Goal: Navigation & Orientation: Find specific page/section

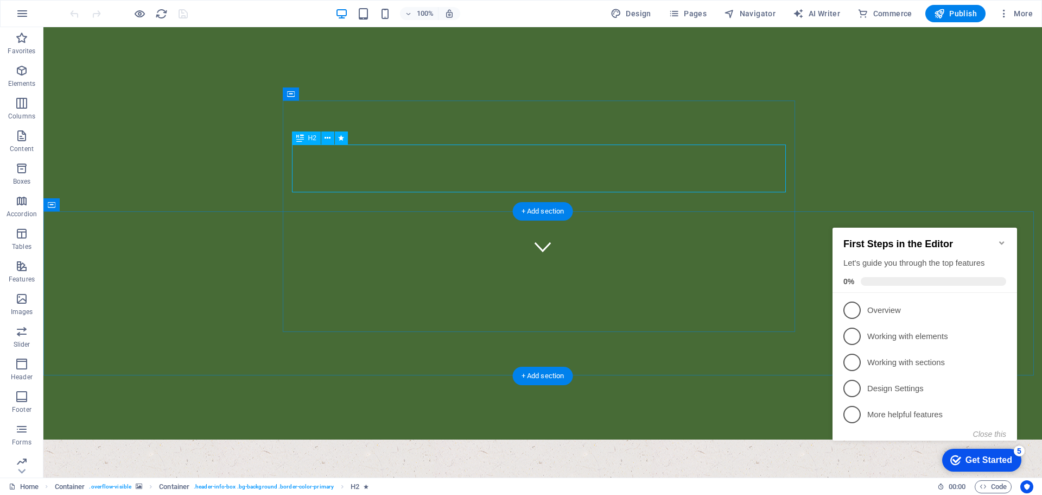
scroll to position [217, 0]
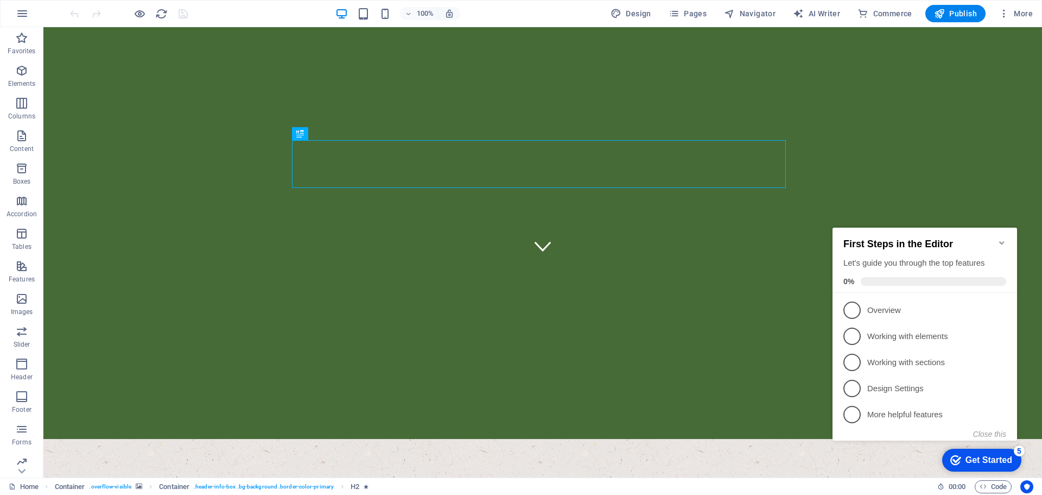
click at [1003, 239] on icon "Minimize checklist" at bounding box center [1002, 242] width 9 height 9
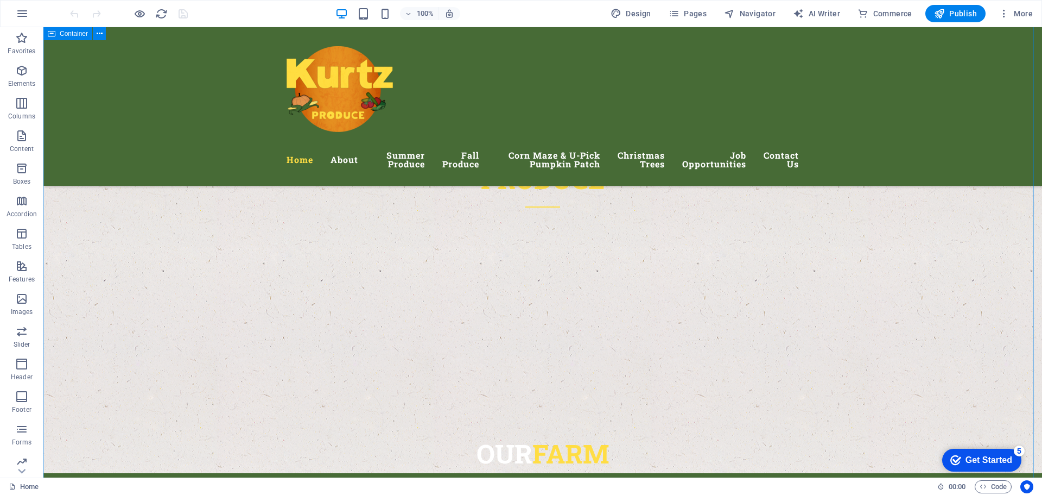
scroll to position [623, 0]
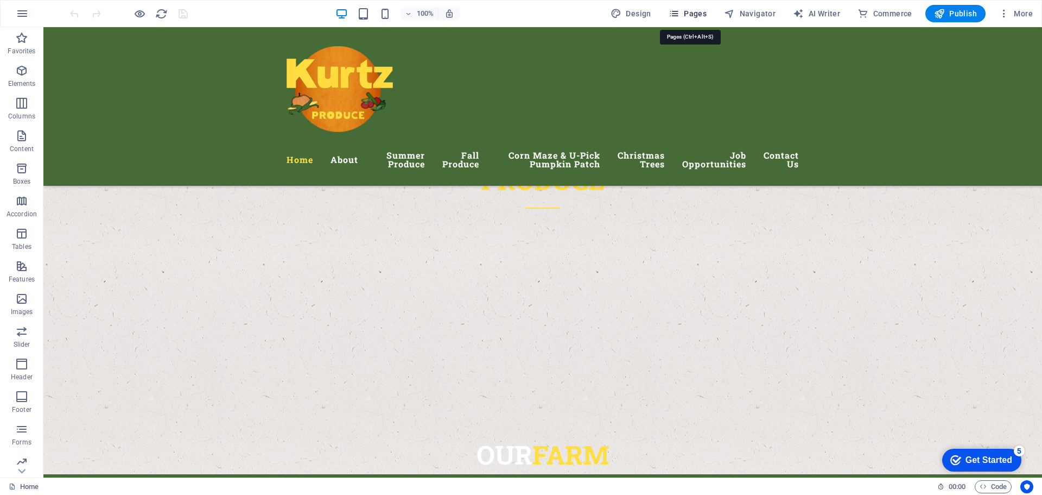
click at [696, 11] on span "Pages" at bounding box center [688, 13] width 38 height 11
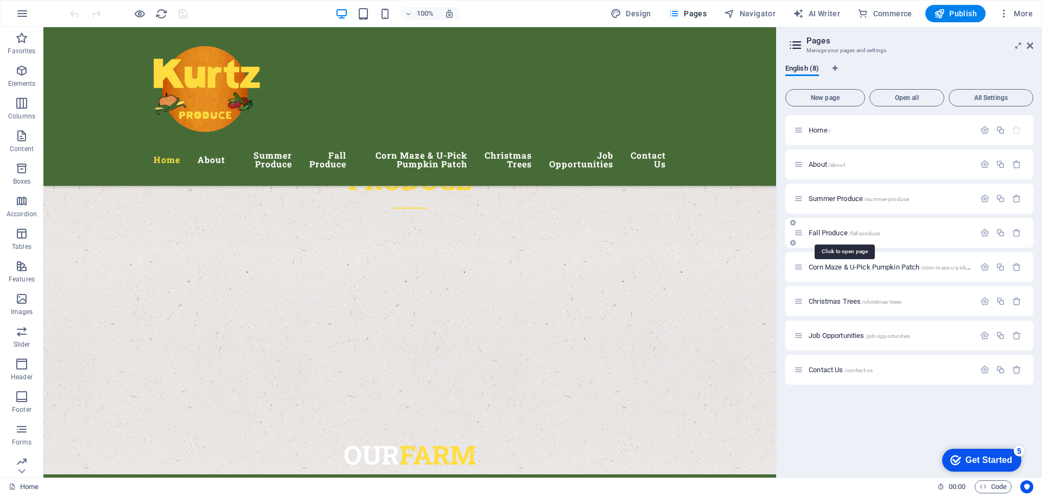
click at [840, 230] on span "Fall Produce /fall-produce" at bounding box center [844, 233] width 71 height 8
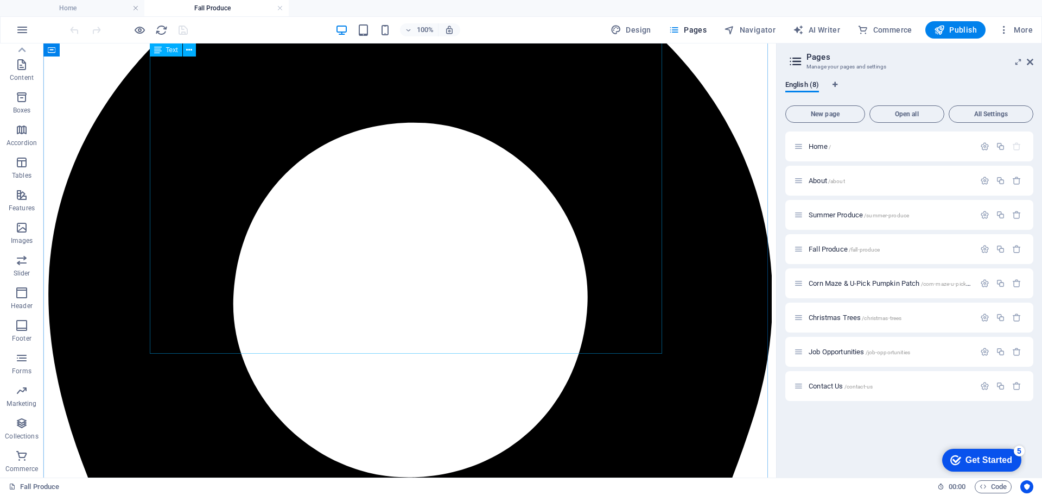
scroll to position [0, 0]
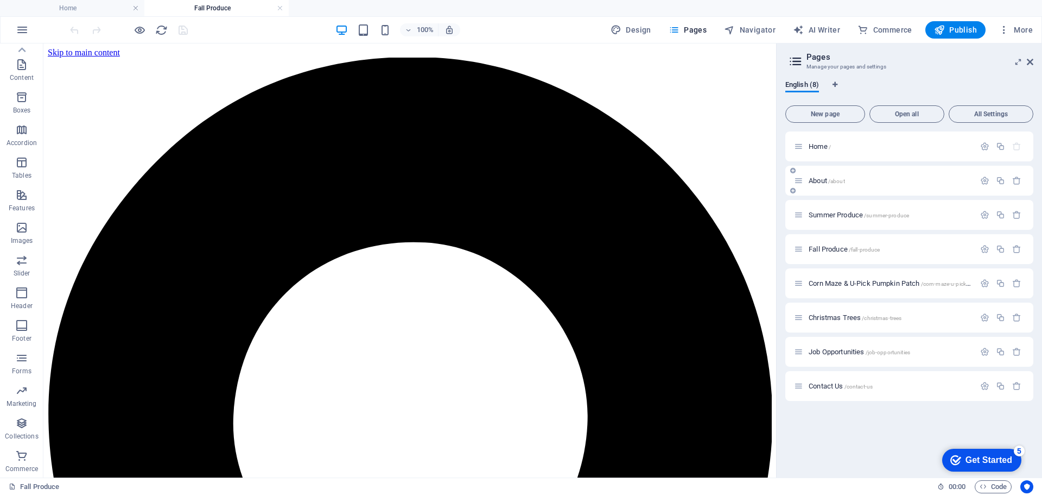
click at [821, 179] on span "About /about" at bounding box center [827, 180] width 36 height 8
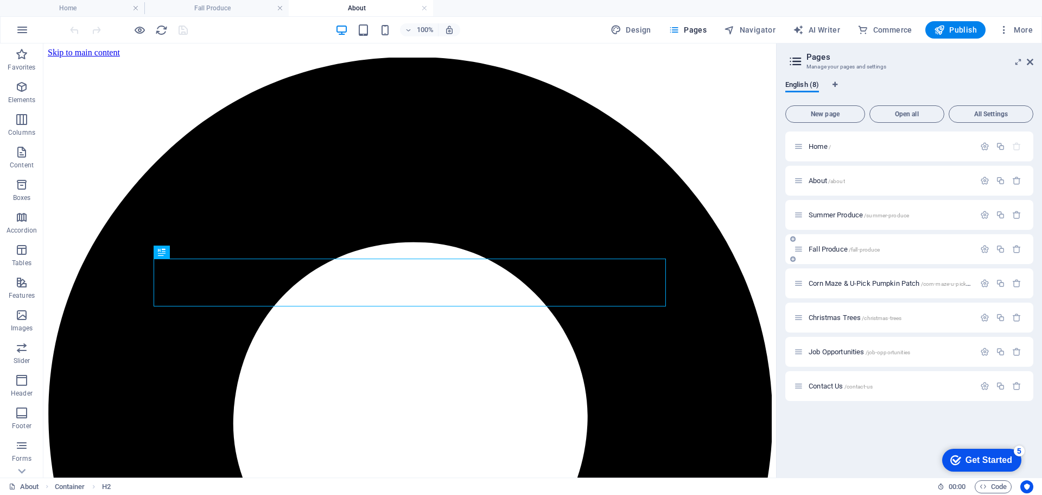
click at [848, 252] on span "Fall Produce /fall-produce" at bounding box center [844, 249] width 71 height 8
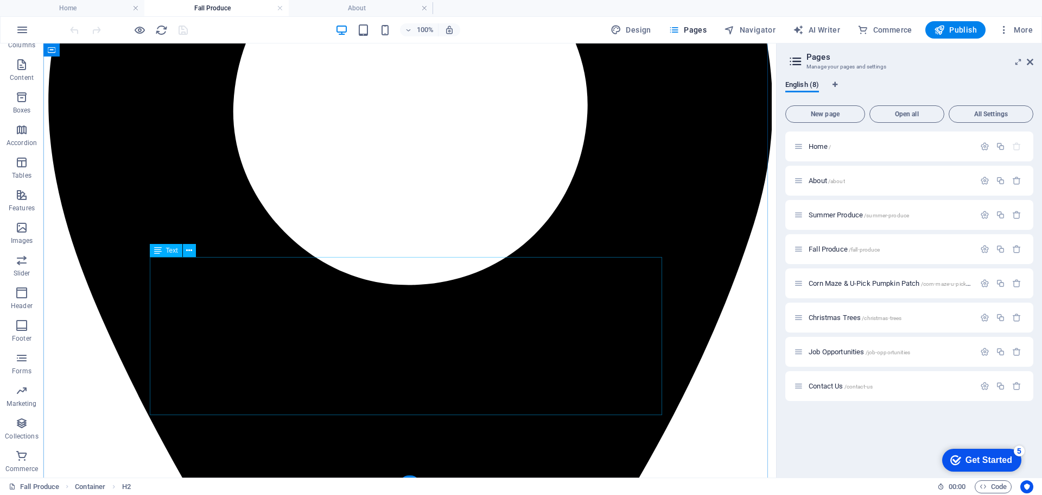
scroll to position [154, 0]
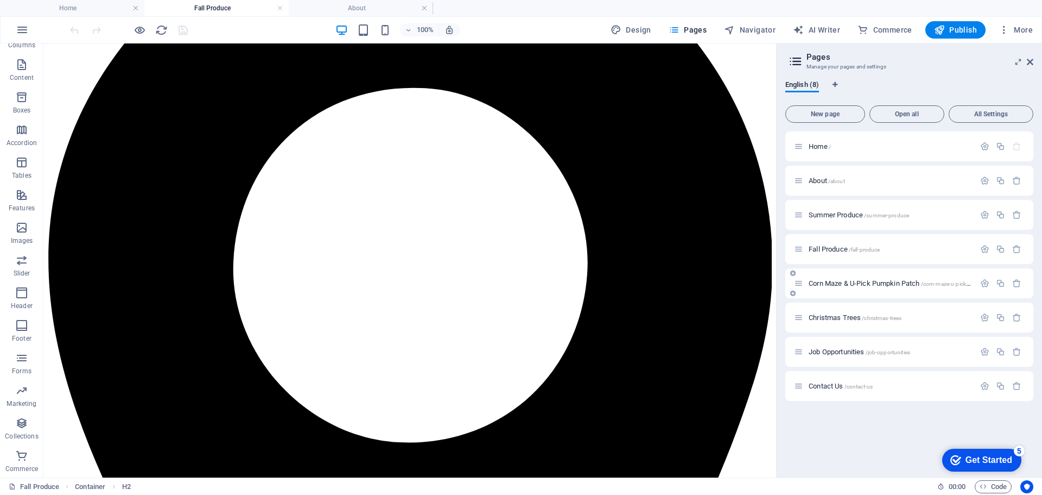
click at [852, 283] on span "Corn Maze & U-Pick Pumpkin Patch /corn-maze-u-pick-pumpkin-patch" at bounding box center [907, 283] width 197 height 8
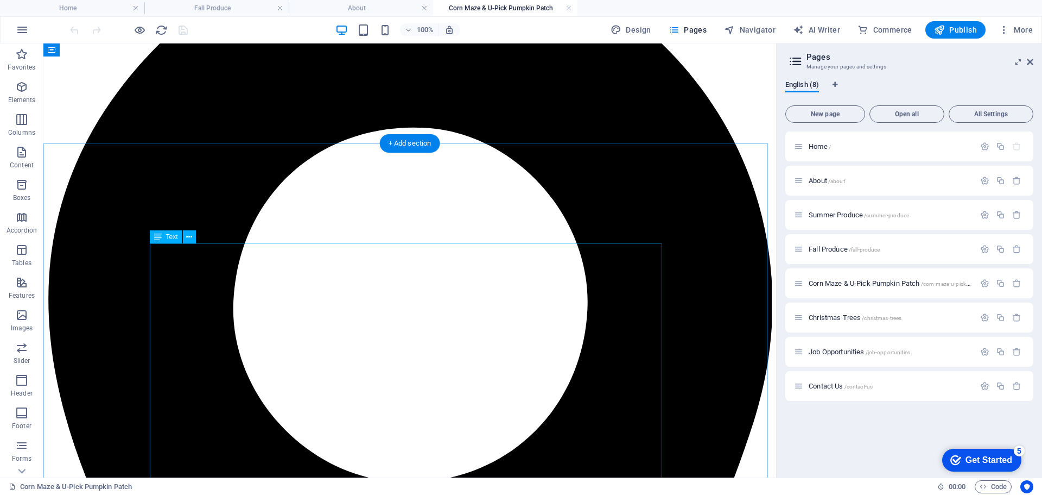
scroll to position [0, 0]
